Goal: Information Seeking & Learning: Learn about a topic

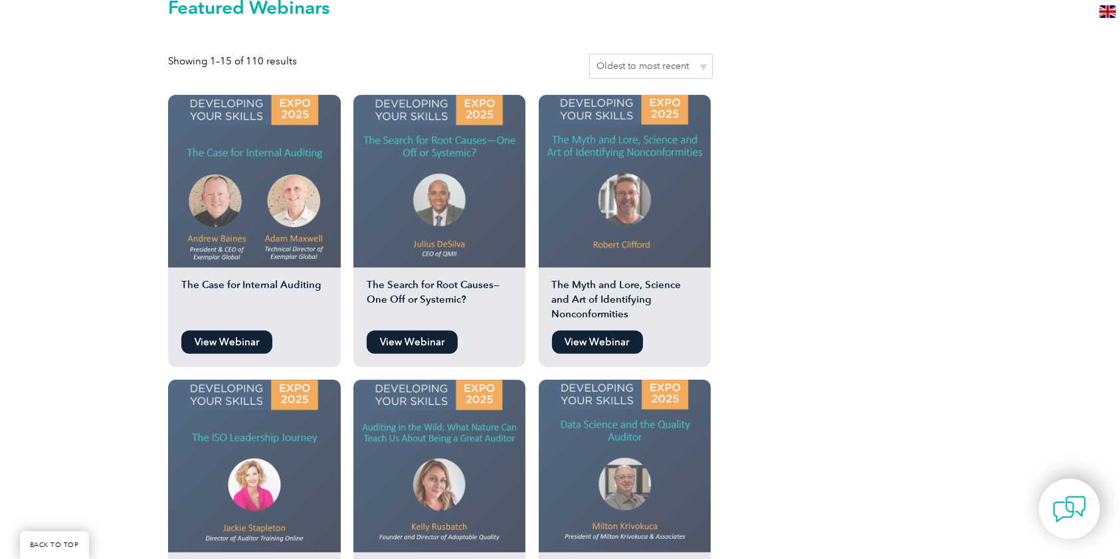
scroll to position [1151, 0]
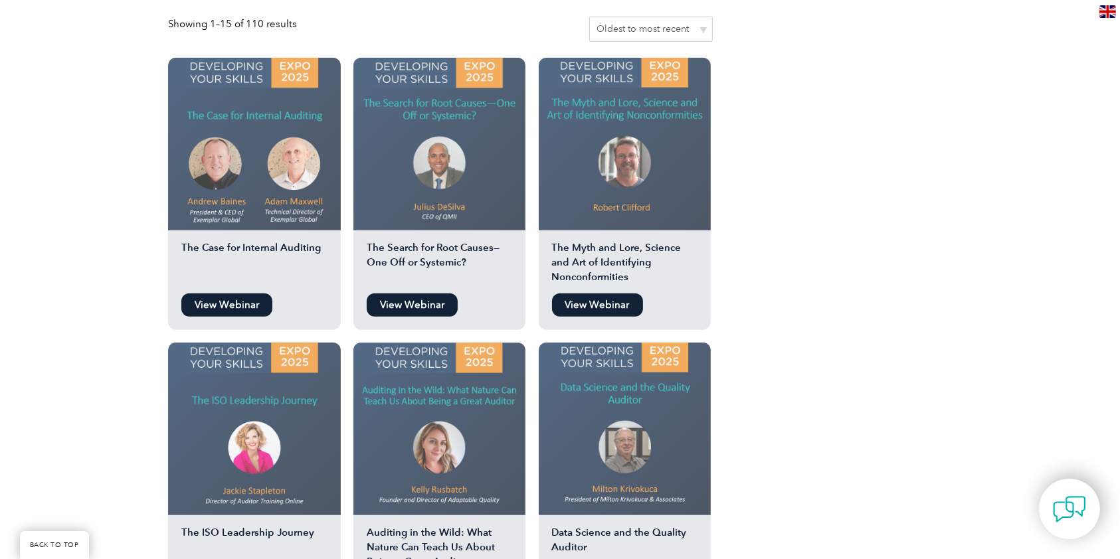
click at [68, 305] on div "Watch The Latest Webinar On-demand Exemplar Global Webinars Here, you will find…" at bounding box center [560, 365] width 1120 height 2436
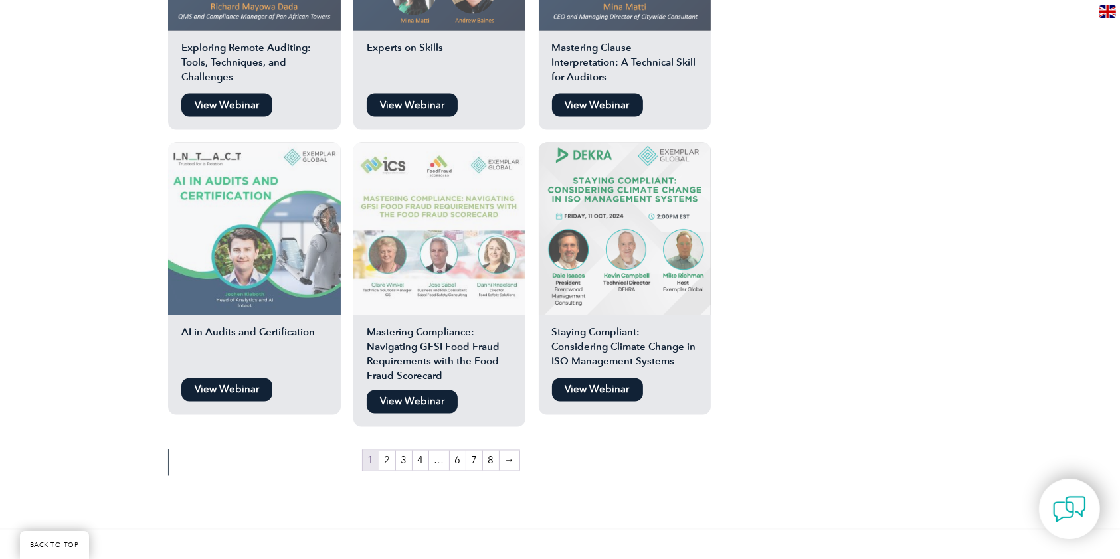
scroll to position [2213, 0]
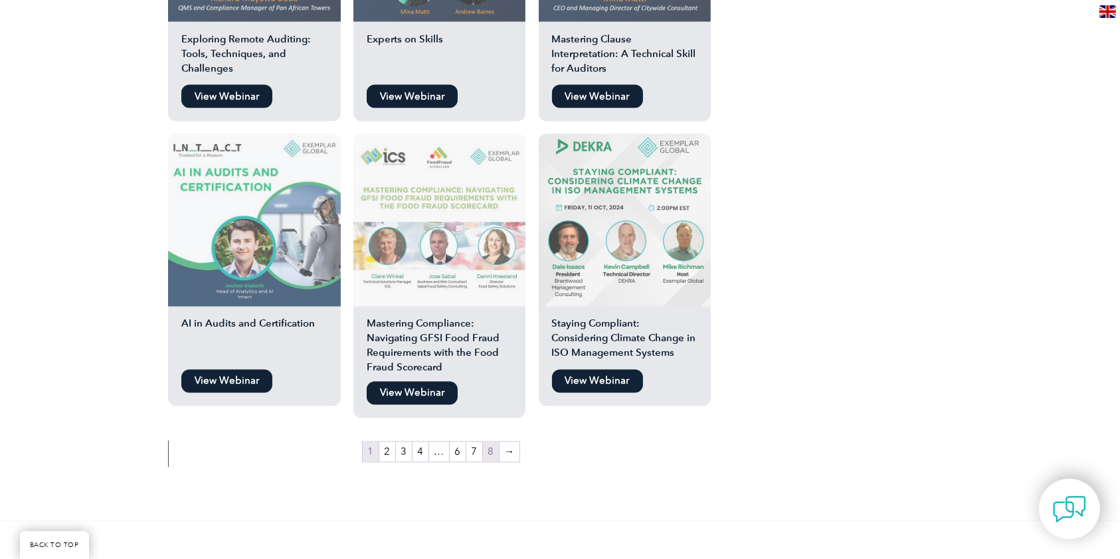
click at [483, 442] on link "8" at bounding box center [491, 452] width 16 height 20
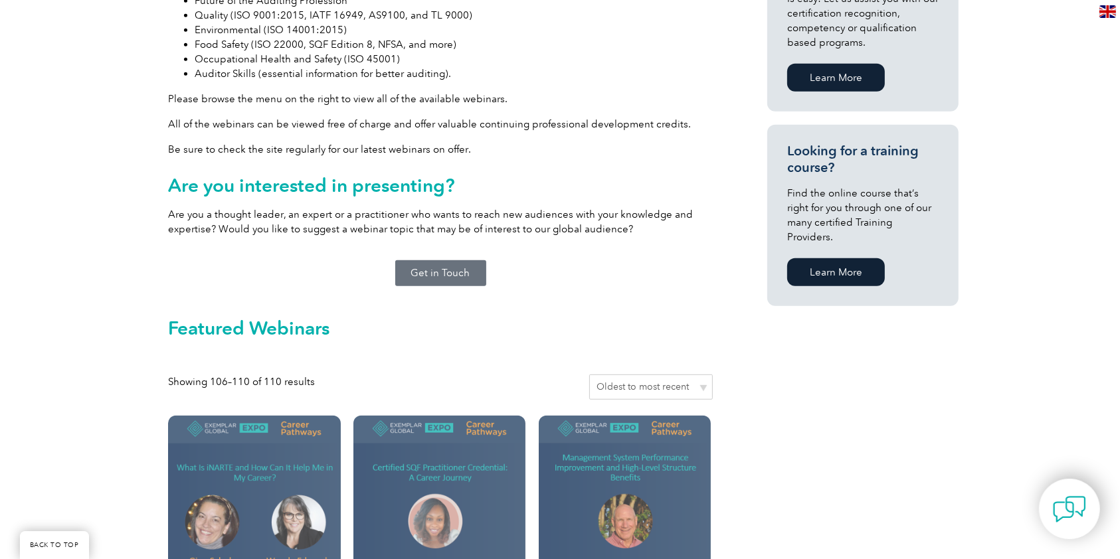
scroll to position [797, 0]
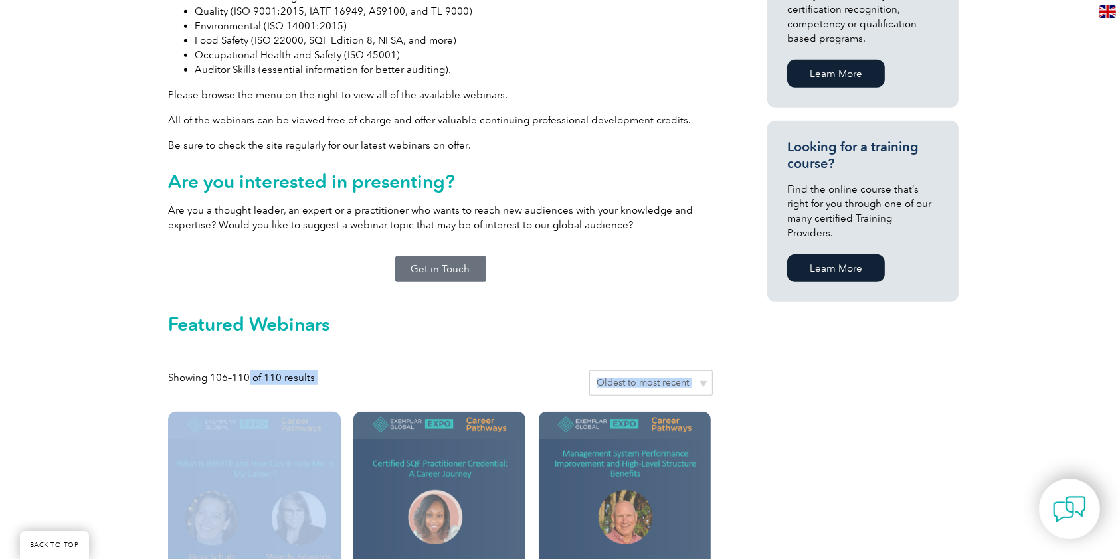
drag, startPoint x: 236, startPoint y: 359, endPoint x: 330, endPoint y: 368, distance: 94.1
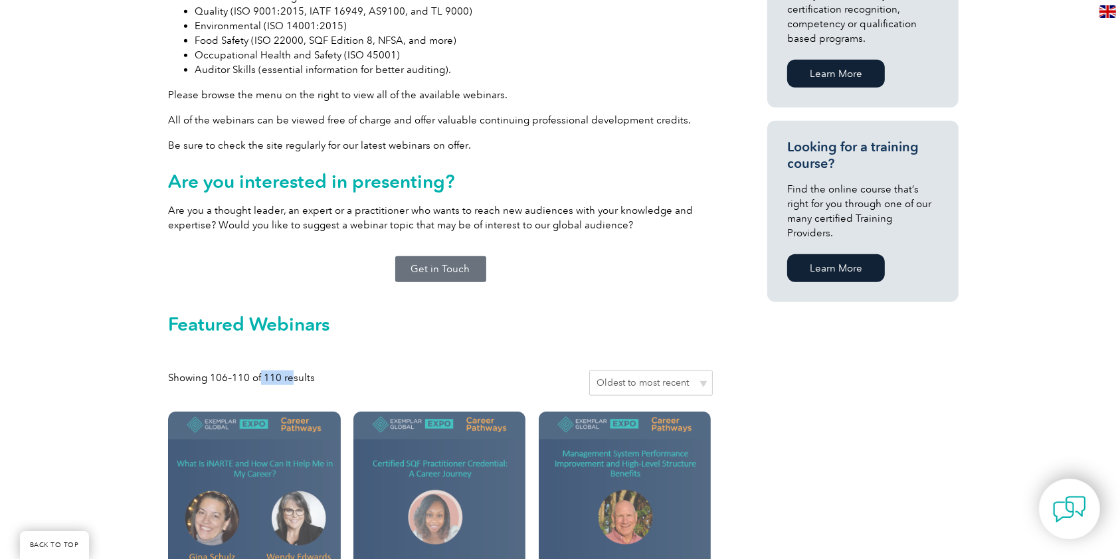
drag, startPoint x: 251, startPoint y: 359, endPoint x: 282, endPoint y: 357, distance: 30.6
click at [282, 371] on p "Showing 106–110 of 110 results" at bounding box center [241, 378] width 147 height 15
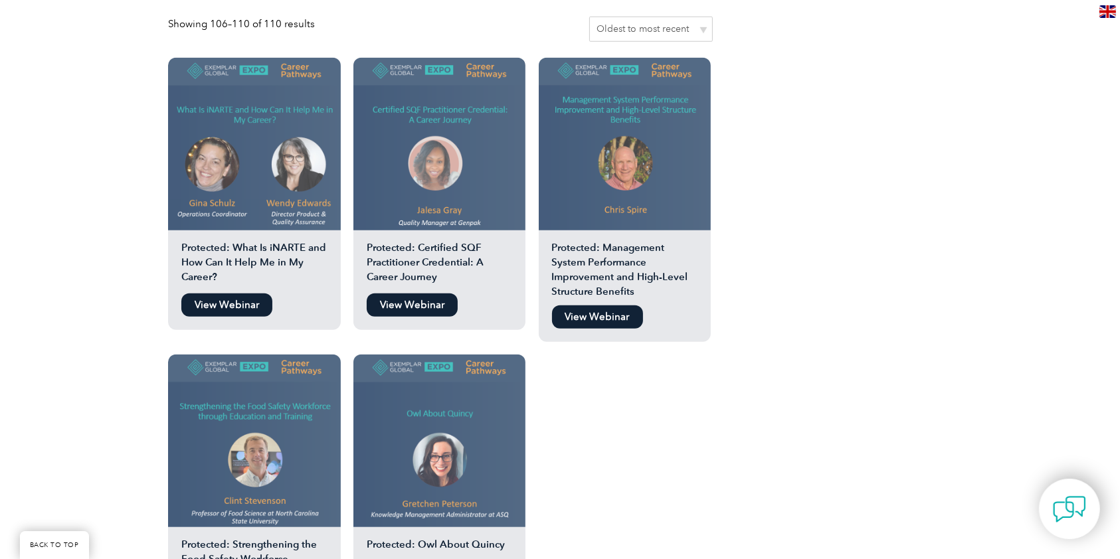
scroll to position [1328, 0]
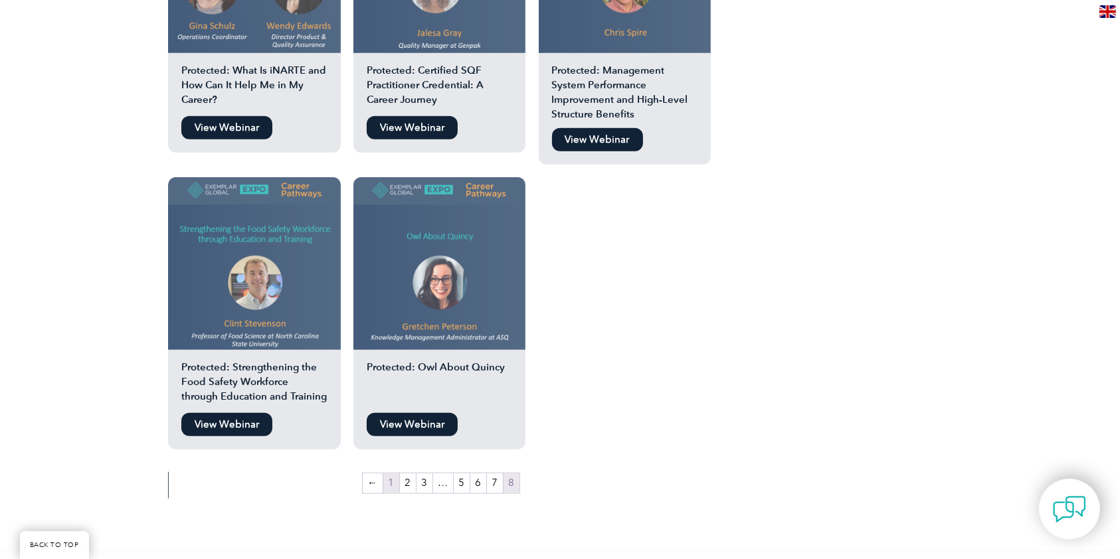
click at [394, 473] on link "1" at bounding box center [391, 483] width 16 height 20
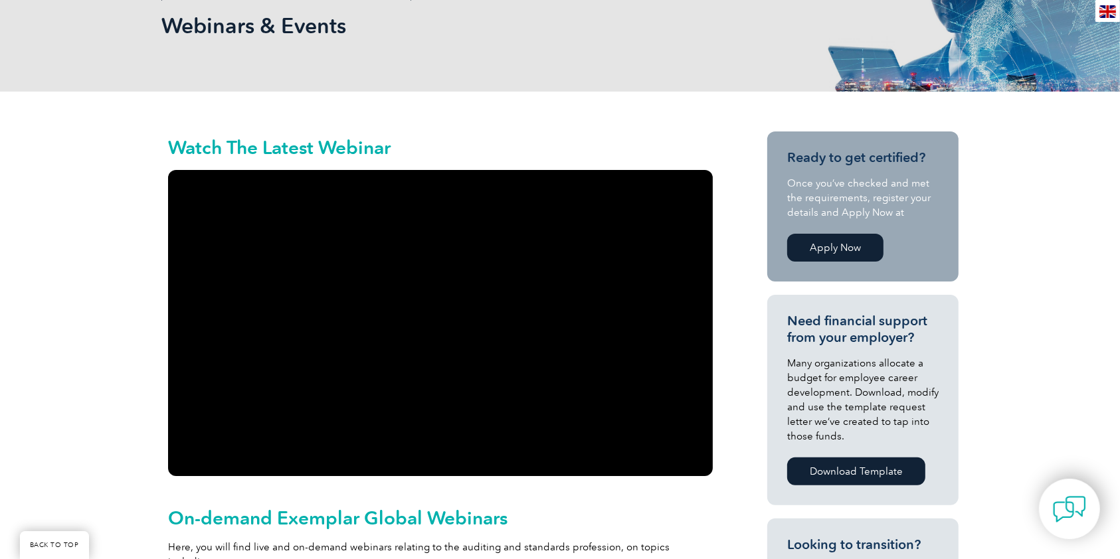
scroll to position [266, 0]
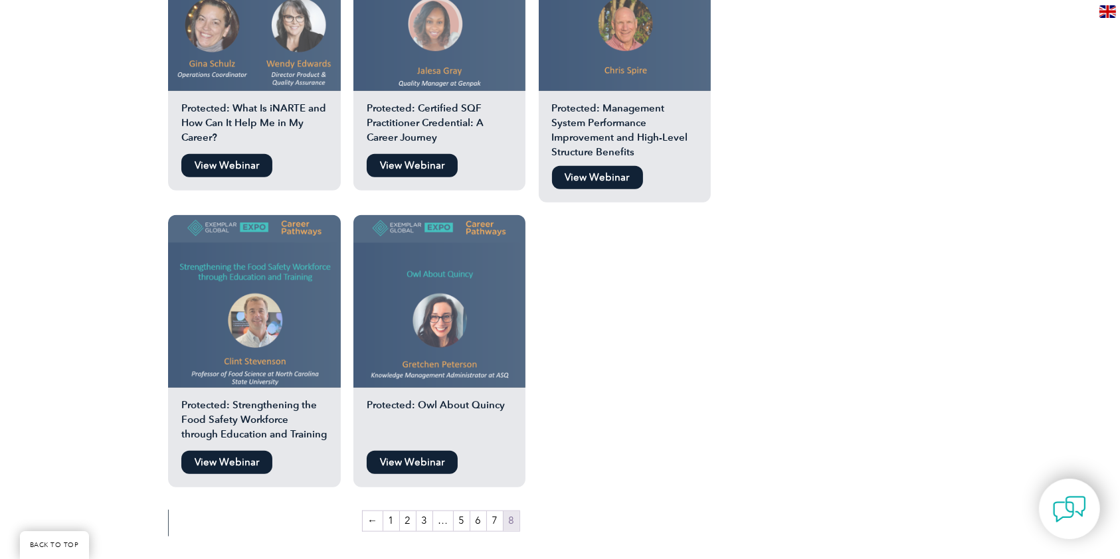
scroll to position [1328, 0]
